Goal: Task Accomplishment & Management: Manage account settings

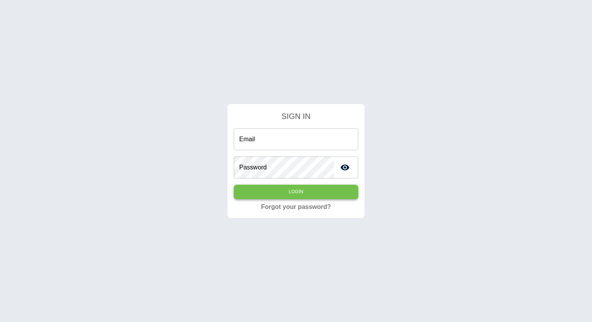
type input "**********"
click at [282, 194] on button "Login" at bounding box center [296, 192] width 125 height 14
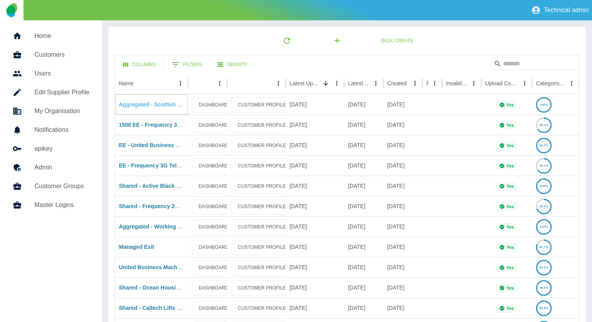
click at [157, 107] on link "Aggregated - Scottish Sports Futures - EE" at bounding box center [174, 104] width 110 height 6
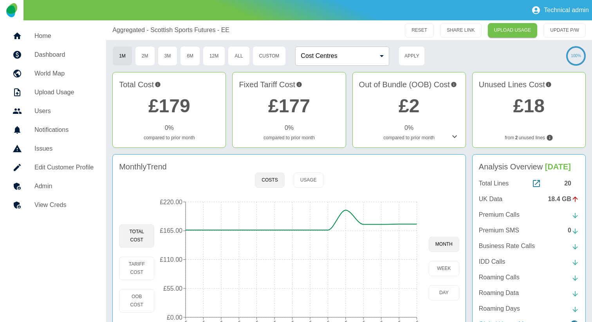
click at [570, 188] on div "20" at bounding box center [571, 183] width 15 height 9
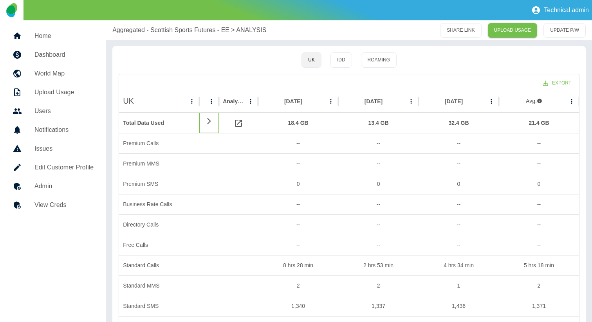
click at [201, 122] on div at bounding box center [209, 123] width 20 height 20
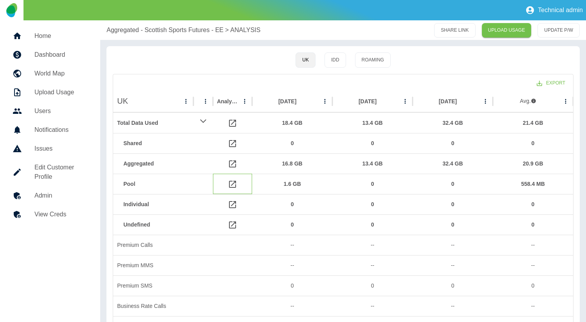
click at [233, 184] on icon at bounding box center [232, 184] width 7 height 7
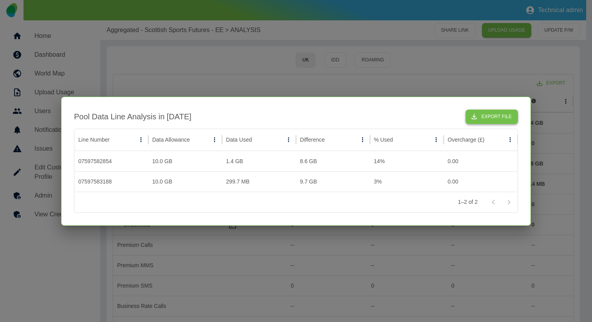
click at [514, 110] on button "Export File" at bounding box center [492, 117] width 52 height 14
click at [189, 61] on div at bounding box center [296, 161] width 592 height 322
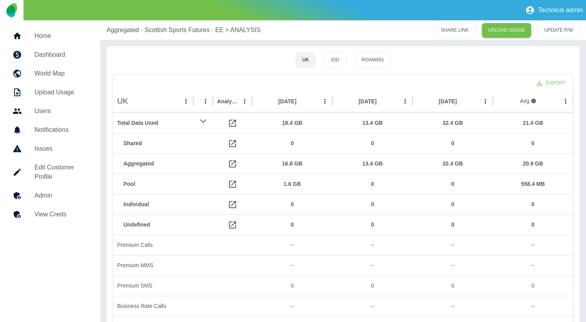
click at [60, 54] on h5 "Dashboard" at bounding box center [60, 54] width 53 height 9
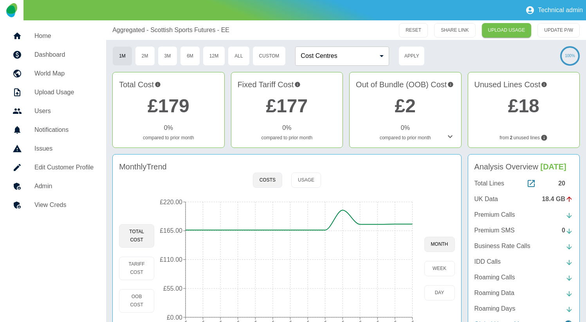
click at [64, 37] on h5 "Home" at bounding box center [63, 35] width 59 height 9
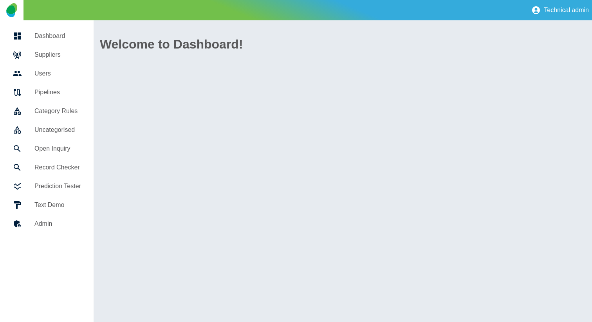
click at [58, 50] on h5 "Suppliers" at bounding box center [57, 54] width 47 height 9
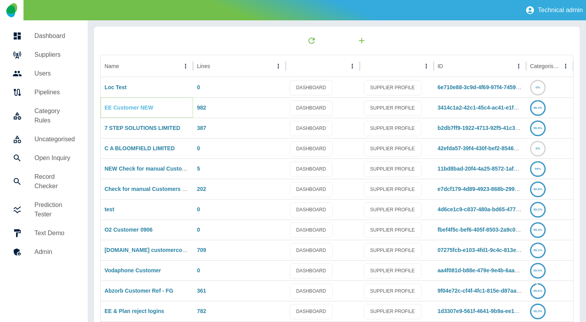
click at [152, 105] on link "EE Customer NEW" at bounding box center [129, 108] width 49 height 6
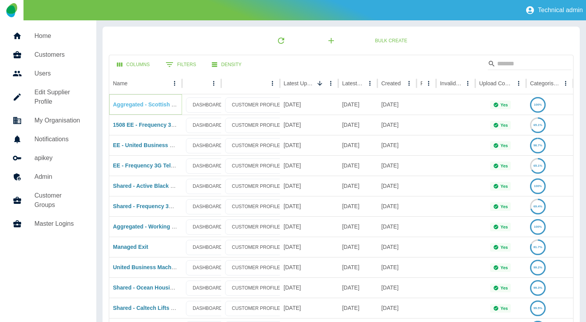
click at [153, 105] on link "Aggregated - Scottish Sports Futures - EE" at bounding box center [168, 104] width 110 height 6
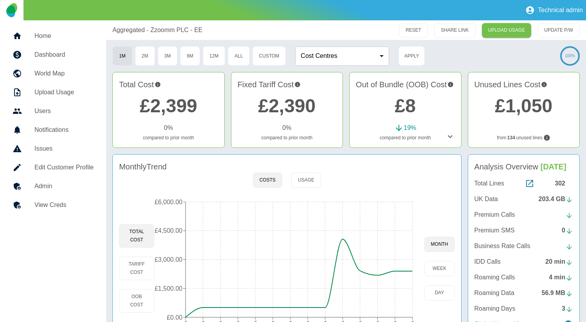
click at [560, 185] on div "302" at bounding box center [564, 183] width 18 height 9
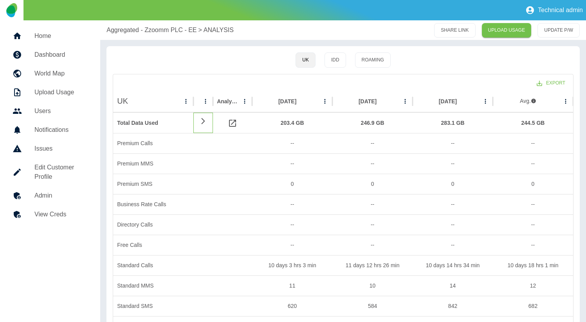
click at [203, 121] on icon at bounding box center [203, 121] width 9 height 7
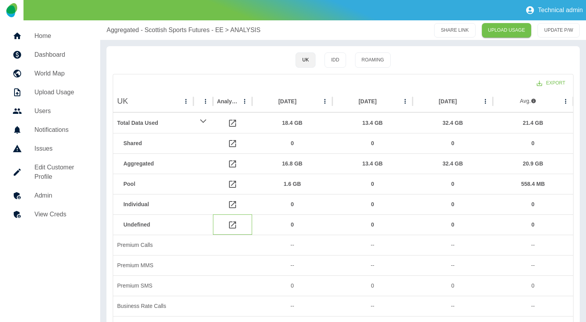
click at [231, 223] on icon at bounding box center [232, 225] width 9 height 9
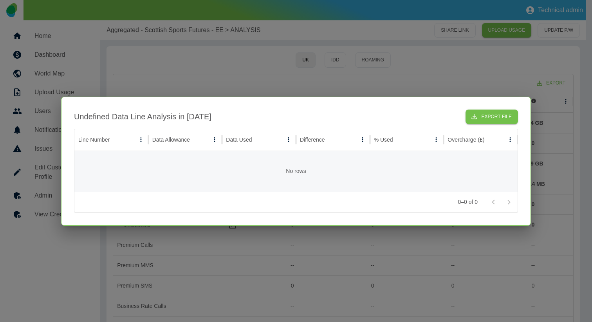
click at [342, 261] on div at bounding box center [296, 161] width 592 height 322
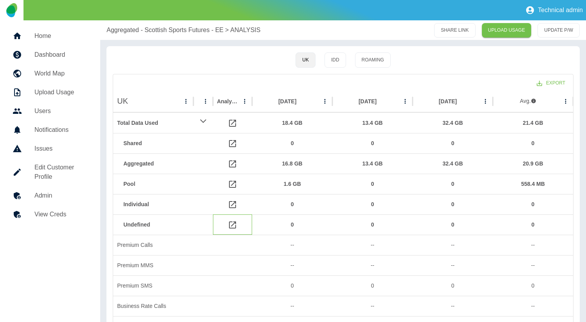
click at [234, 226] on icon at bounding box center [232, 225] width 9 height 9
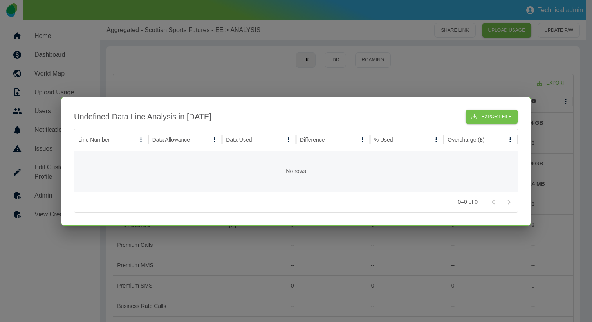
click at [273, 266] on div at bounding box center [296, 161] width 592 height 322
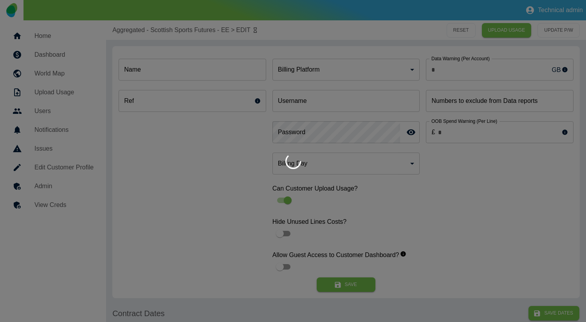
type input "*"
type input "**********"
type input "*"
type input "*********"
type input "*"
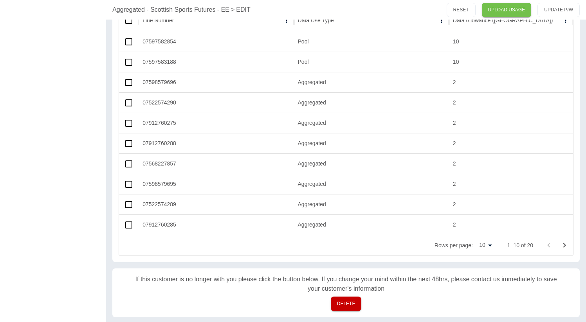
scroll to position [468, 0]
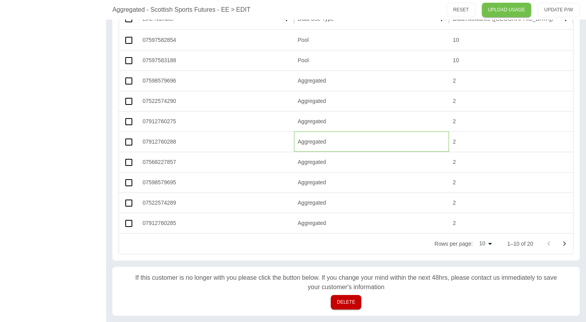
click at [311, 141] on div "Aggregated" at bounding box center [371, 142] width 155 height 20
click at [489, 113] on div "2" at bounding box center [511, 121] width 124 height 20
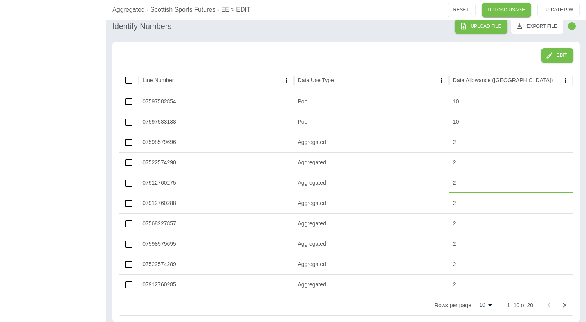
scroll to position [370, 0]
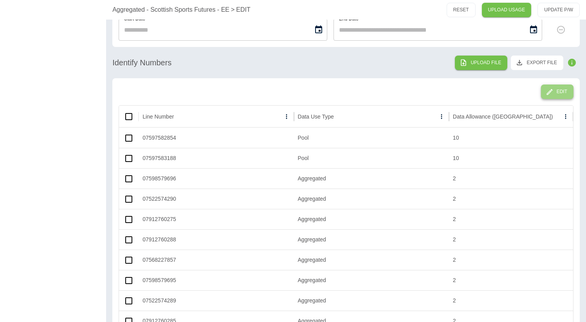
click at [548, 87] on button "Edit" at bounding box center [557, 92] width 33 height 14
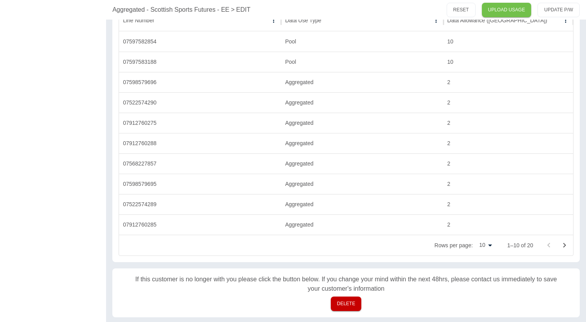
scroll to position [466, 0]
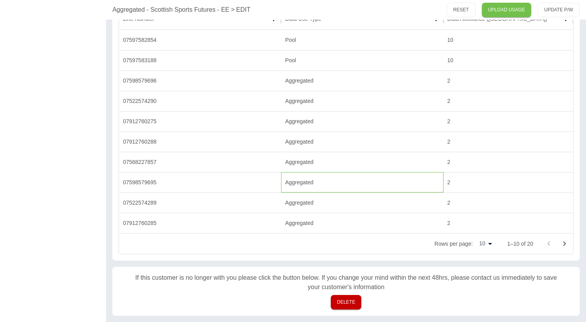
click at [303, 179] on div "Aggregated" at bounding box center [362, 182] width 162 height 20
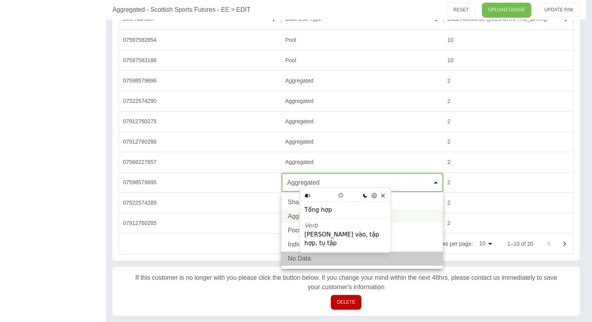
click at [297, 258] on li "No Data" at bounding box center [362, 259] width 161 height 14
type input "*******"
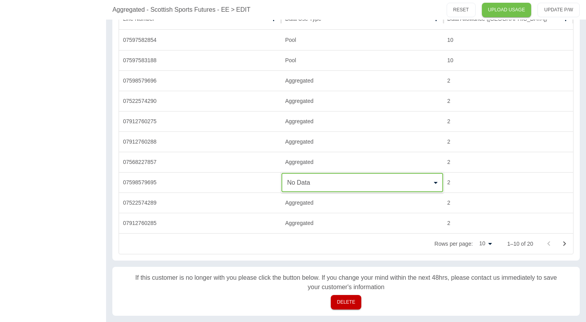
click at [242, 250] on div "Rows per page: 10 ** 1–10 of 20" at bounding box center [346, 244] width 454 height 20
click at [297, 206] on div "Aggregated" at bounding box center [362, 203] width 162 height 20
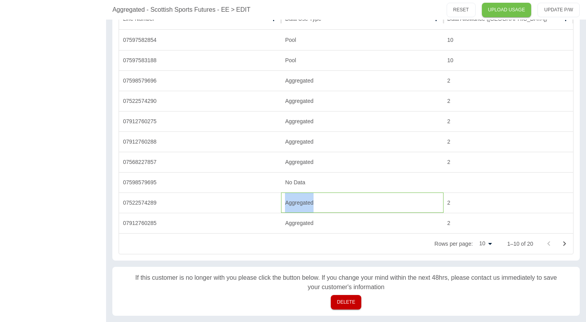
click at [297, 206] on div "Aggregated" at bounding box center [362, 203] width 162 height 20
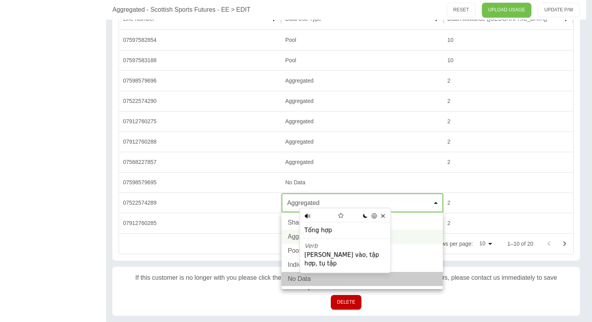
click at [293, 279] on li "No Data" at bounding box center [362, 279] width 161 height 14
type input "*******"
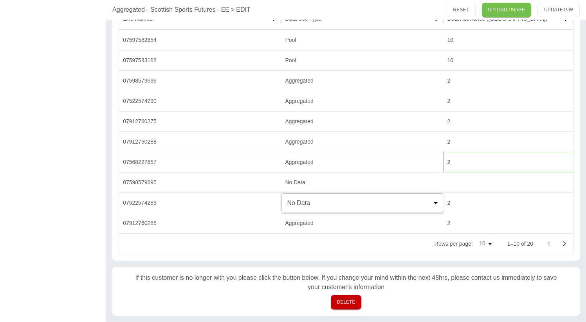
click at [519, 166] on div "2" at bounding box center [509, 162] width 130 height 20
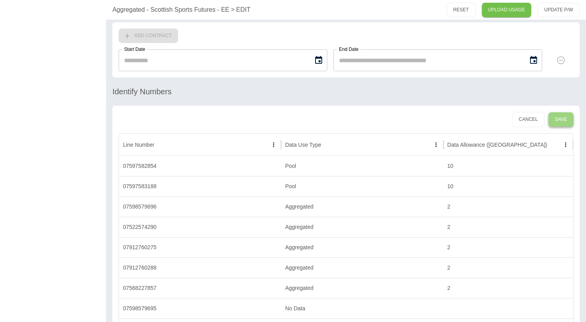
click at [568, 119] on button "Save" at bounding box center [561, 119] width 25 height 14
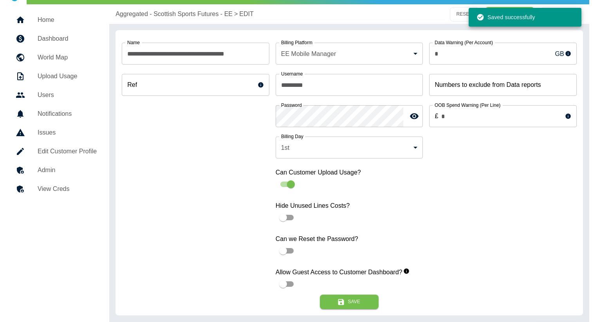
scroll to position [0, 0]
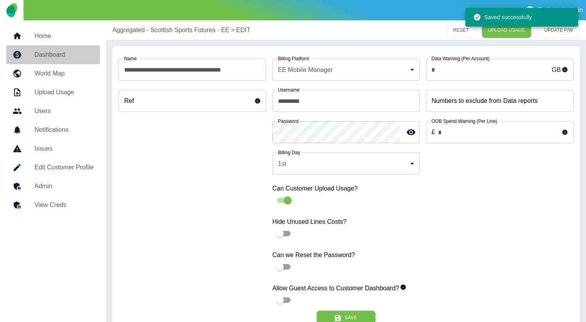
click at [69, 56] on h5 "Dashboard" at bounding box center [63, 54] width 59 height 9
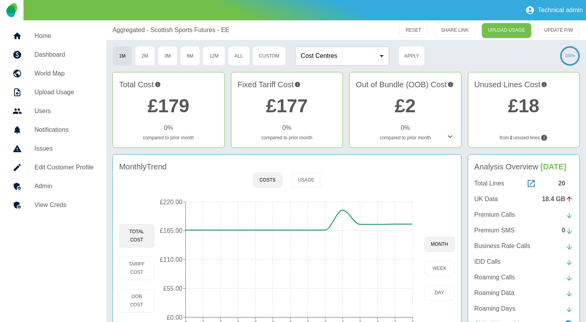
click at [559, 188] on div "20" at bounding box center [566, 183] width 15 height 9
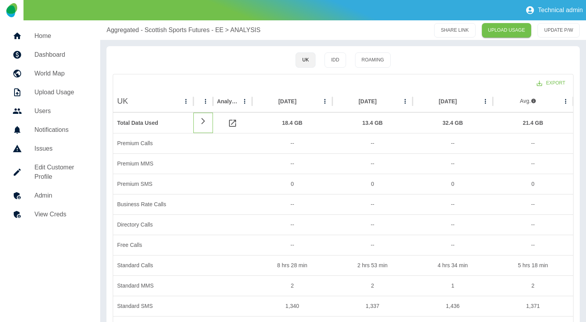
click at [207, 122] on icon at bounding box center [203, 121] width 9 height 7
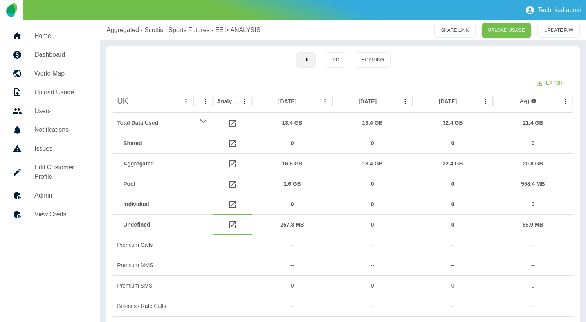
click at [236, 225] on icon at bounding box center [232, 225] width 9 height 9
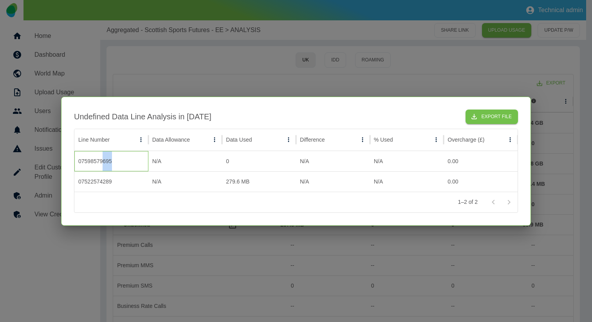
drag, startPoint x: 121, startPoint y: 162, endPoint x: 101, endPoint y: 164, distance: 20.0
click at [101, 164] on div "07598579695" at bounding box center [111, 161] width 74 height 20
drag, startPoint x: 121, startPoint y: 182, endPoint x: 110, endPoint y: 179, distance: 11.6
click at [110, 179] on div "07522574289" at bounding box center [111, 182] width 74 height 20
click at [199, 163] on div "N/A" at bounding box center [185, 161] width 74 height 20
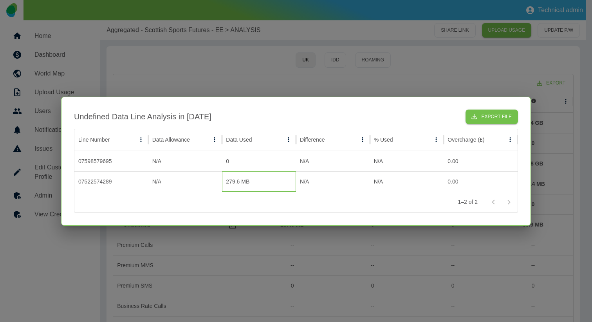
click at [235, 178] on div "279.6 MB" at bounding box center [259, 182] width 74 height 20
click at [335, 186] on div "N/A" at bounding box center [333, 182] width 74 height 20
click at [369, 204] on div "1–2 of 2" at bounding box center [295, 202] width 443 height 20
click at [479, 120] on button "Export File" at bounding box center [492, 117] width 52 height 14
click at [469, 2] on div at bounding box center [296, 161] width 592 height 322
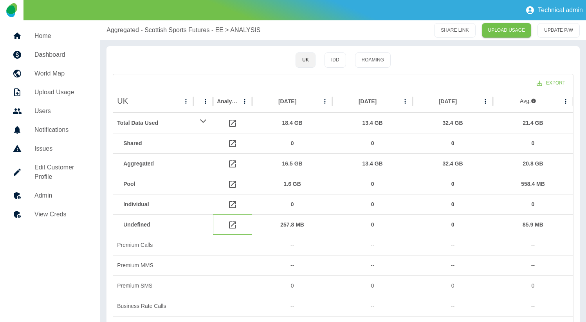
click at [235, 223] on icon at bounding box center [232, 225] width 7 height 7
